Goal: Consume media (video, audio)

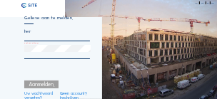
type input "[PERSON_NAME][EMAIL_ADDRESS][DOMAIN_NAME]"
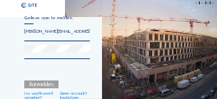
click at [50, 54] on div at bounding box center [57, 52] width 66 height 14
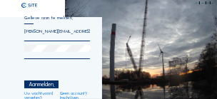
click at [45, 84] on div "Aanmelden." at bounding box center [41, 85] width 34 height 8
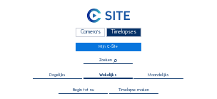
drag, startPoint x: 108, startPoint y: 46, endPoint x: 116, endPoint y: 32, distance: 15.7
click at [108, 46] on link "Mijn C-Site" at bounding box center [108, 47] width 65 height 9
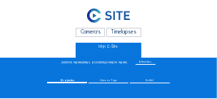
click at [119, 31] on div "Timelapses" at bounding box center [123, 32] width 35 height 9
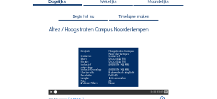
scroll to position [100, 0]
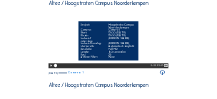
click at [79, 45] on div "Project: Hoogstraten Campus Noorderkempen Camera: Camera 1 Start: 12:00 [DATE] …" at bounding box center [109, 40] width 60 height 39
click at [69, 27] on video "Your browser does not support the video tag." at bounding box center [109, 38] width 120 height 60
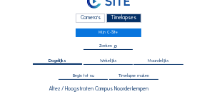
scroll to position [14, 0]
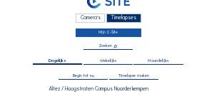
click at [117, 34] on link "Mijn C-Site" at bounding box center [108, 33] width 65 height 9
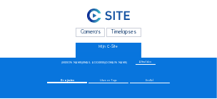
click at [121, 34] on div "Timelapses" at bounding box center [123, 32] width 35 height 9
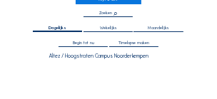
scroll to position [43, 0]
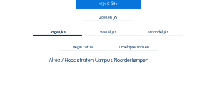
click at [64, 32] on span "Dagelijks" at bounding box center [58, 33] width 18 height 4
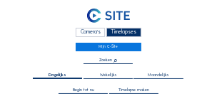
click at [89, 32] on div "Camera's" at bounding box center [90, 32] width 29 height 9
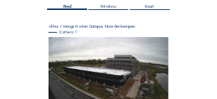
scroll to position [71, 0]
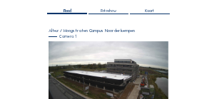
click at [89, 49] on img at bounding box center [109, 75] width 120 height 68
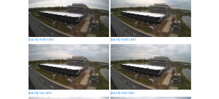
scroll to position [100, 0]
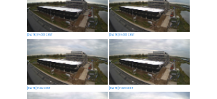
click at [139, 18] on img at bounding box center [149, 9] width 81 height 46
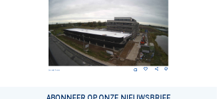
scroll to position [114, 0]
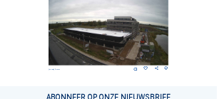
click at [74, 49] on img at bounding box center [109, 33] width 120 height 68
